Goal: Transaction & Acquisition: Purchase product/service

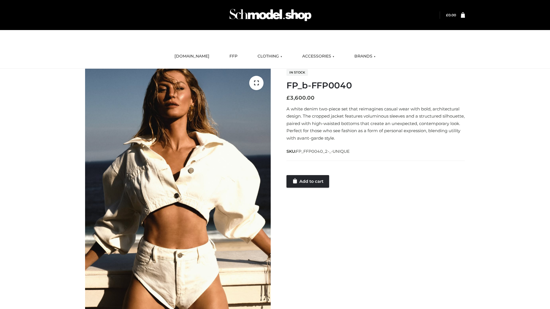
click at [308, 181] on link "Add to cart" at bounding box center [307, 181] width 43 height 13
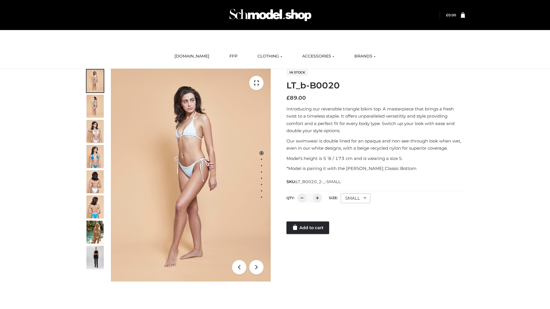
click at [308, 228] on link "Add to cart" at bounding box center [307, 228] width 43 height 13
